Goal: Find specific page/section: Find specific page/section

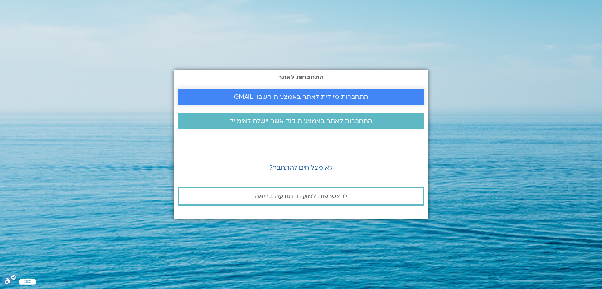
click at [291, 98] on span "התחברות מיידית לאתר באמצעות חשבון GMAIL" at bounding box center [301, 96] width 135 height 7
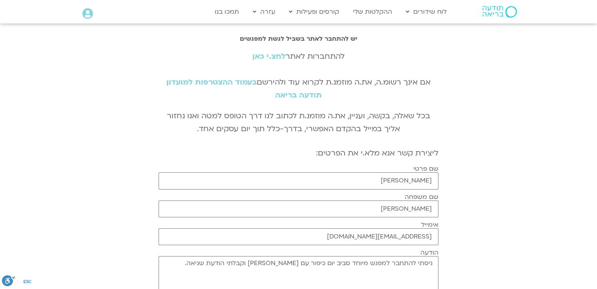
click at [267, 58] on link "לחצ.י כאן" at bounding box center [268, 56] width 33 height 10
click at [257, 55] on link "לחצ.י כאן" at bounding box center [268, 56] width 33 height 10
click at [274, 56] on link "לחצ.י כאן" at bounding box center [268, 56] width 33 height 10
click at [271, 55] on link "לחצ.י כאן" at bounding box center [268, 56] width 33 height 10
click at [274, 57] on link "לחצ.י כאן" at bounding box center [268, 56] width 33 height 10
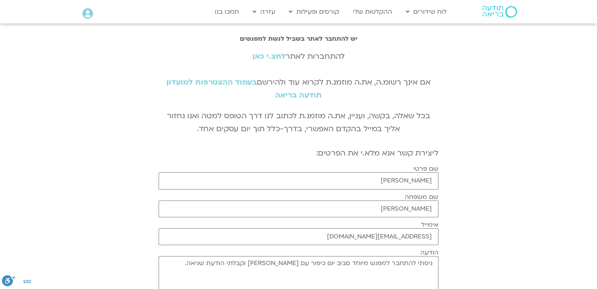
click at [274, 57] on link "לחצ.י כאן" at bounding box center [268, 56] width 33 height 10
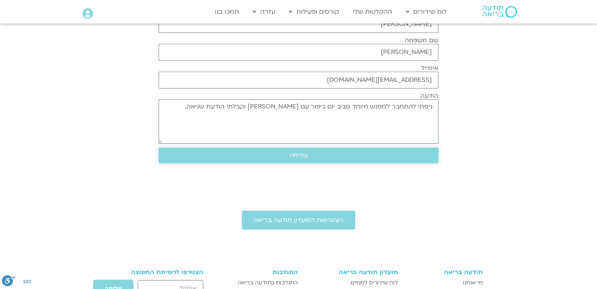
click at [296, 156] on span "שליחה" at bounding box center [298, 155] width 19 height 7
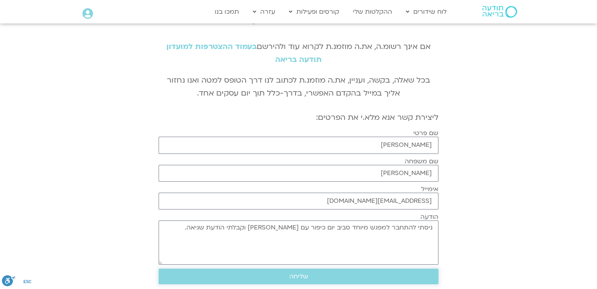
scroll to position [0, 0]
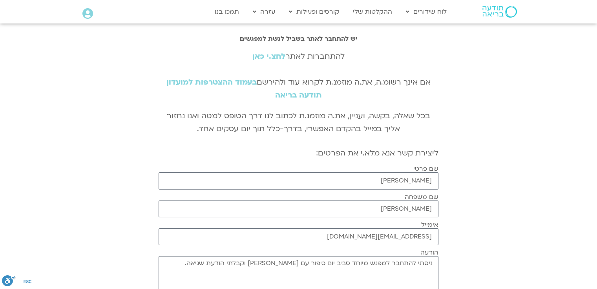
click at [273, 57] on link "לחצ.י כאן" at bounding box center [268, 56] width 33 height 10
click at [276, 58] on link "לחצ.י כאן" at bounding box center [268, 56] width 33 height 10
click at [278, 55] on link "לחצ.י כאן" at bounding box center [268, 56] width 33 height 10
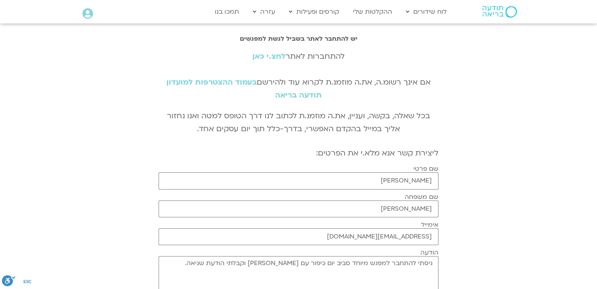
click at [262, 55] on link "לחצ.י כאן" at bounding box center [268, 56] width 33 height 10
click at [267, 55] on link "לחצ.י כאן" at bounding box center [268, 56] width 33 height 10
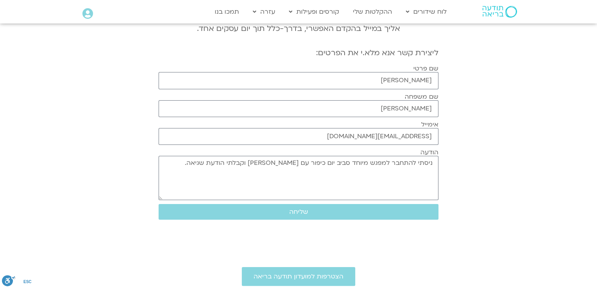
scroll to position [157, 0]
